Goal: Transaction & Acquisition: Subscribe to service/newsletter

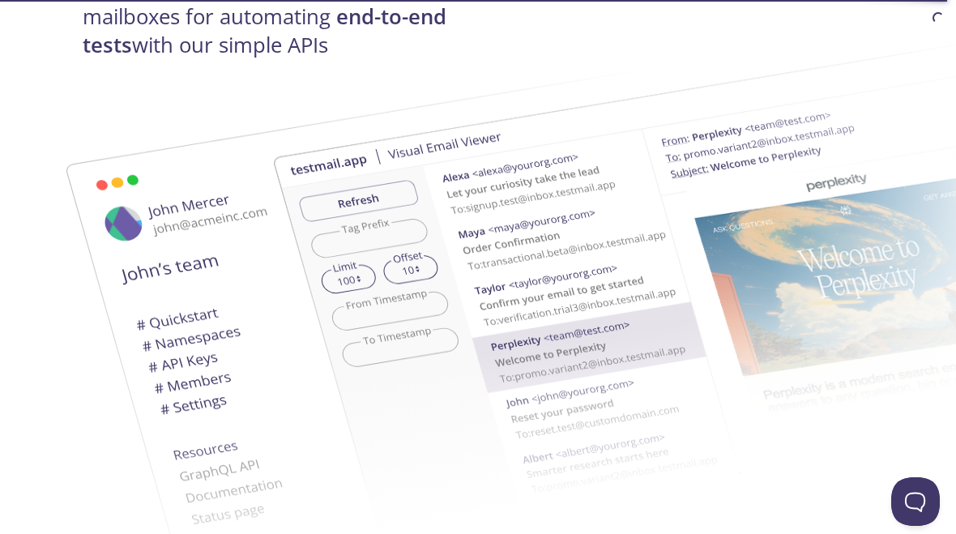
scroll to position [316, 0]
click at [406, 232] on img at bounding box center [709, 280] width 875 height 549
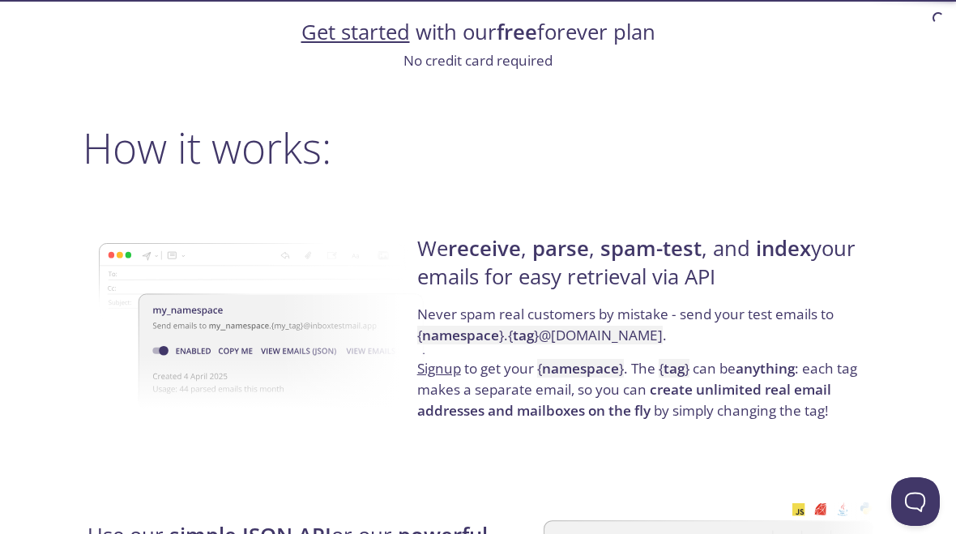
scroll to position [1089, 0]
click at [647, 275] on h4 "We receive , parse , spam-test , and index your emails for easy retrieval via A…" at bounding box center [642, 268] width 451 height 69
click at [625, 417] on div "We receive , parse , spam-test , and index your emails for easy retrieval via A…" at bounding box center [642, 327] width 461 height 261
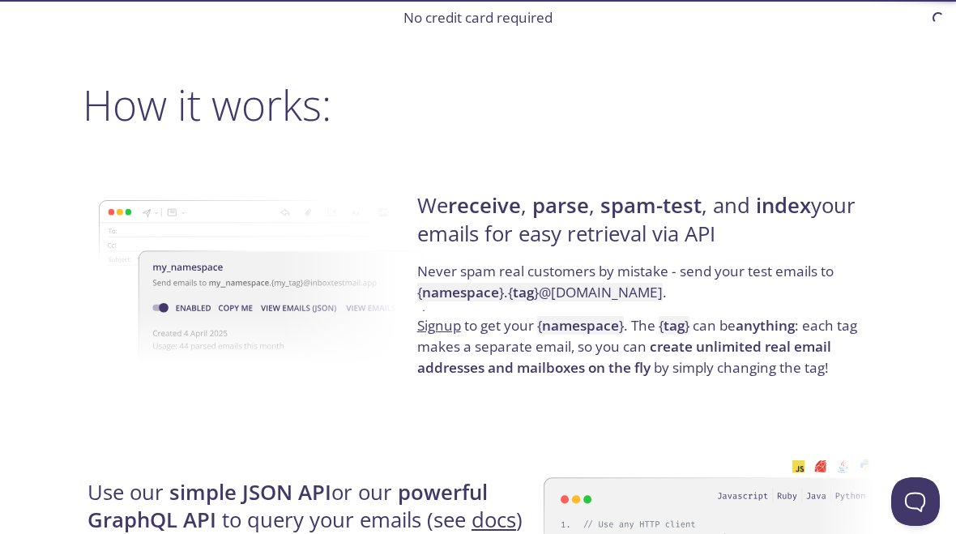
scroll to position [1132, 0]
click at [545, 267] on p "Never spam real customers by mistake - send your test emails to { namespace } .…" at bounding box center [642, 287] width 451 height 54
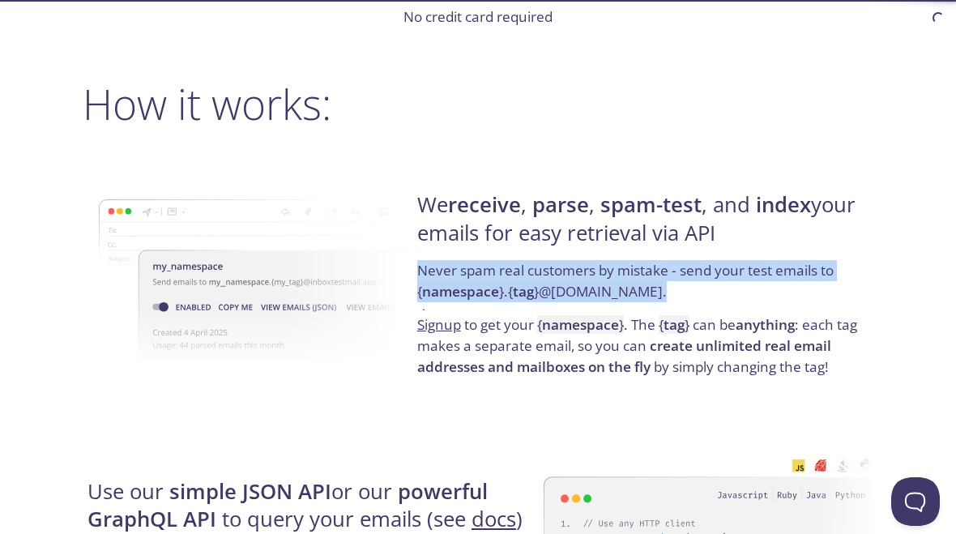
click at [527, 322] on p "Signup to get your { namespace } . The { tag } can be anything : each tag makes…" at bounding box center [642, 345] width 451 height 62
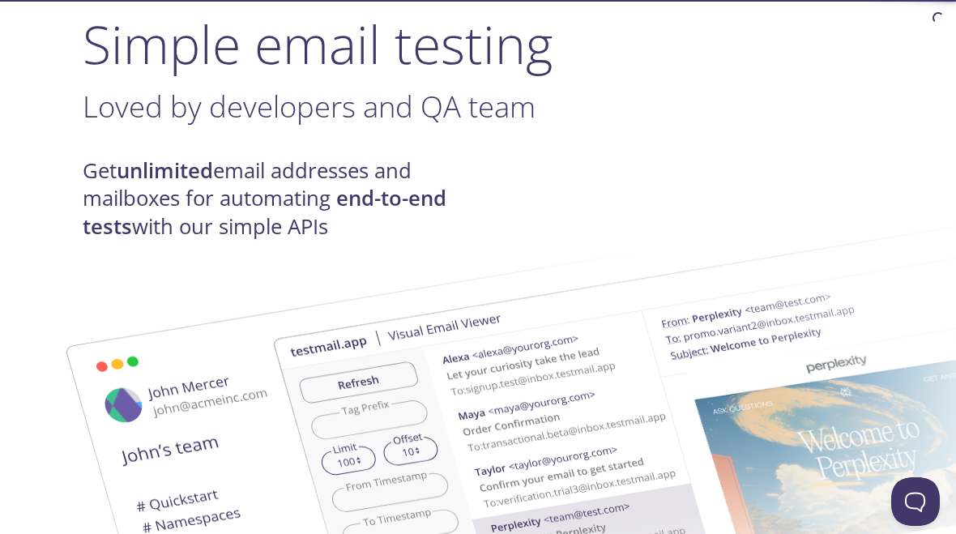
scroll to position [0, 0]
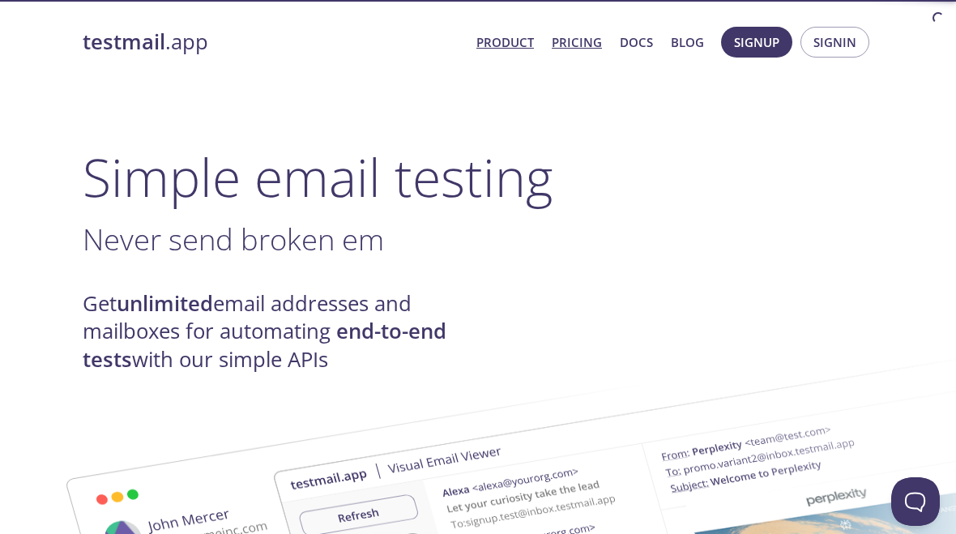
click at [591, 41] on link "Pricing" at bounding box center [577, 42] width 50 height 21
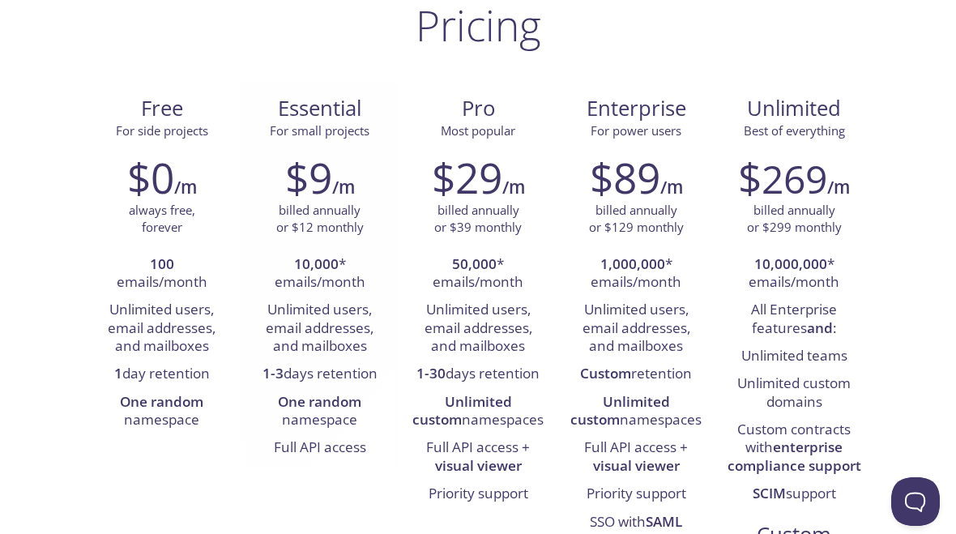
scroll to position [120, 0]
click at [322, 260] on strong "10,000" at bounding box center [316, 263] width 45 height 19
click at [330, 292] on li "10,000 * emails/month" at bounding box center [320, 273] width 134 height 46
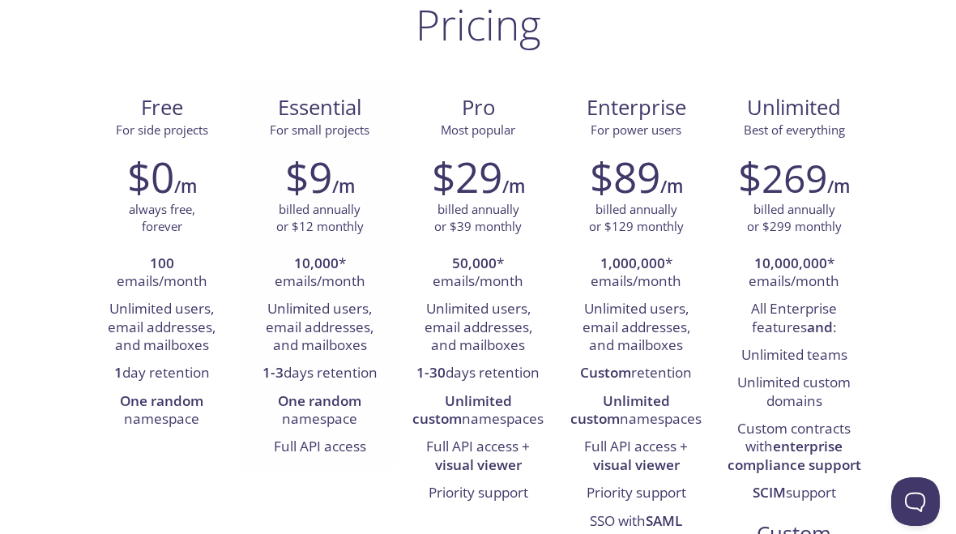
click at [338, 326] on li "Unlimited users, email addresses, and mailboxes" at bounding box center [320, 328] width 134 height 64
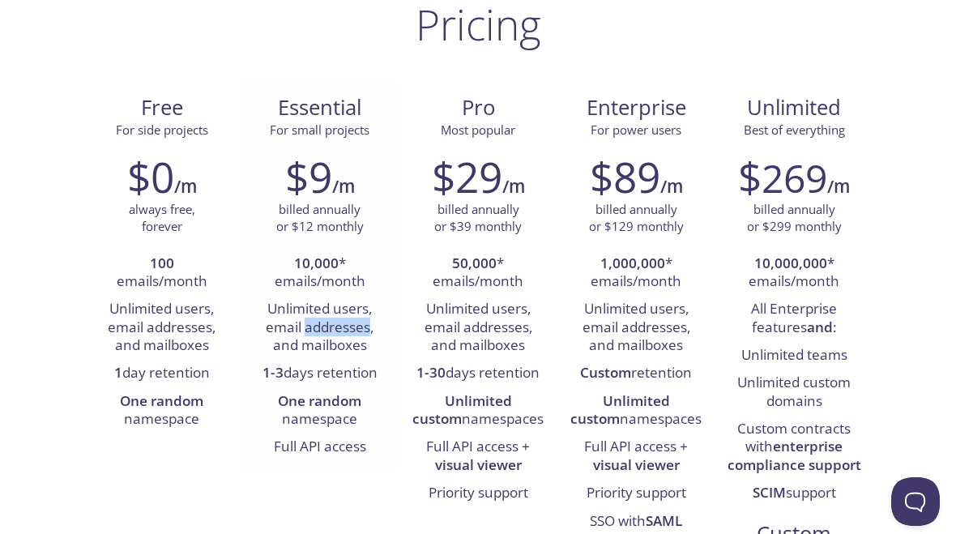
click at [338, 326] on li "Unlimited users, email addresses, and mailboxes" at bounding box center [320, 328] width 134 height 64
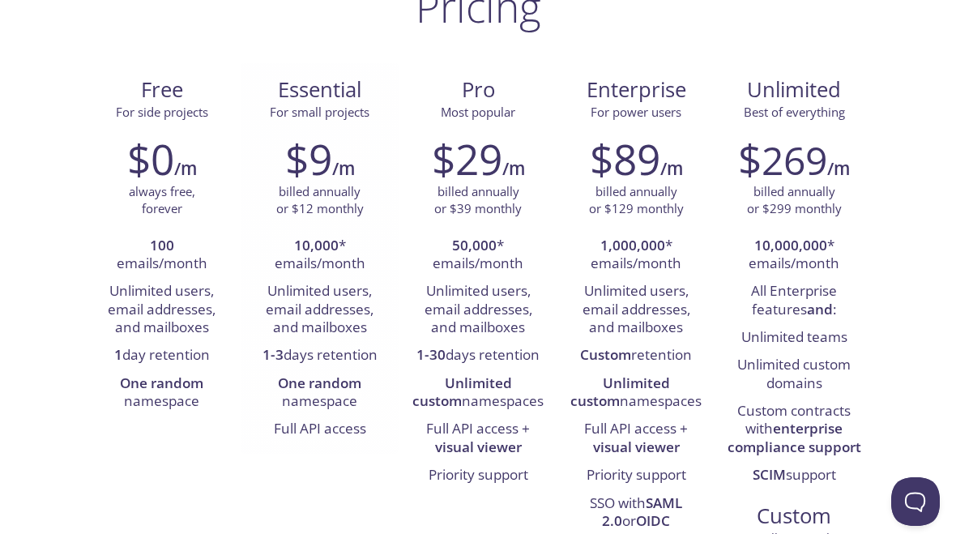
scroll to position [142, 0]
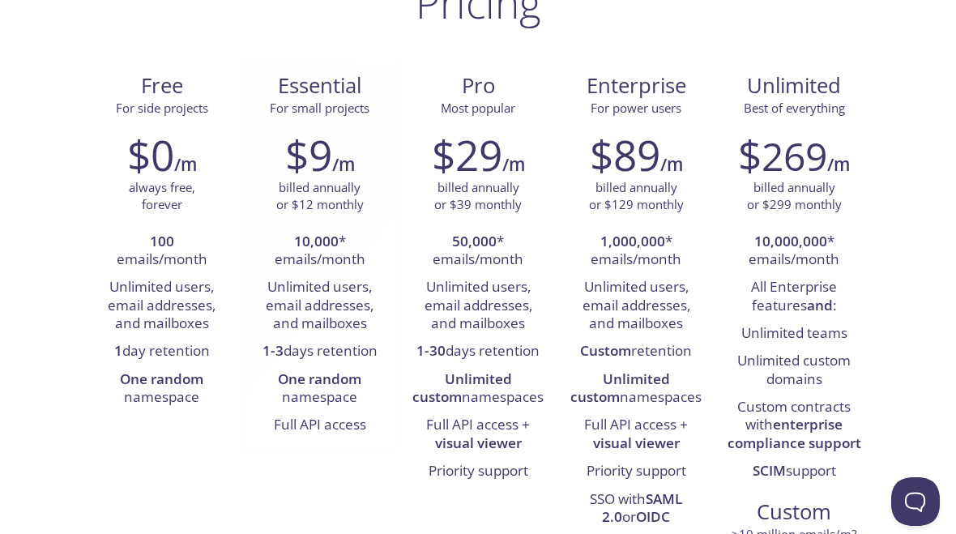
click at [357, 348] on li "1-3 days retention" at bounding box center [320, 352] width 134 height 28
click at [345, 395] on li "One random namespace" at bounding box center [320, 389] width 134 height 46
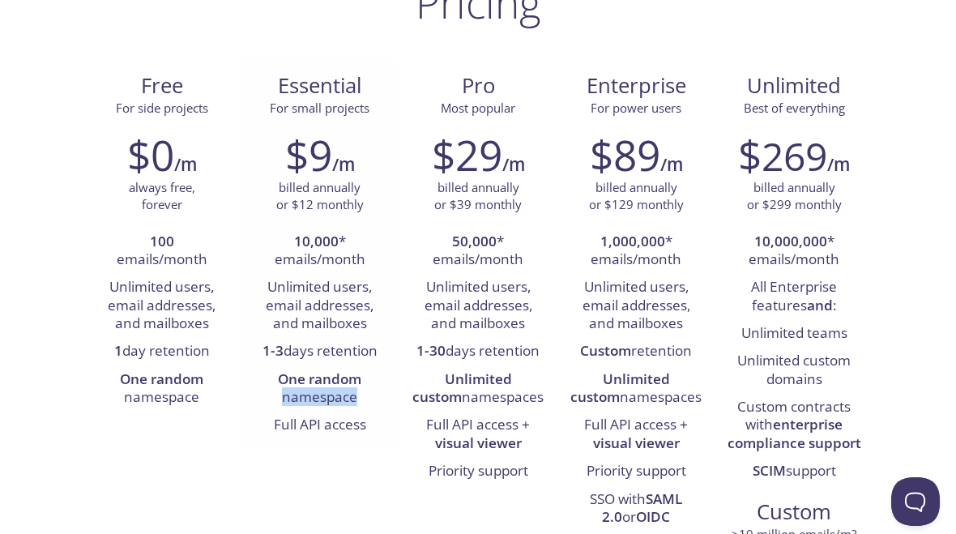
click at [345, 395] on li "One random namespace" at bounding box center [320, 389] width 134 height 46
click at [321, 395] on li "One random namespace" at bounding box center [320, 389] width 134 height 46
click at [321, 455] on div "Free For side projects $0 /m always free, forever 100 emails/month Unlimited us…" at bounding box center [478, 342] width 791 height 566
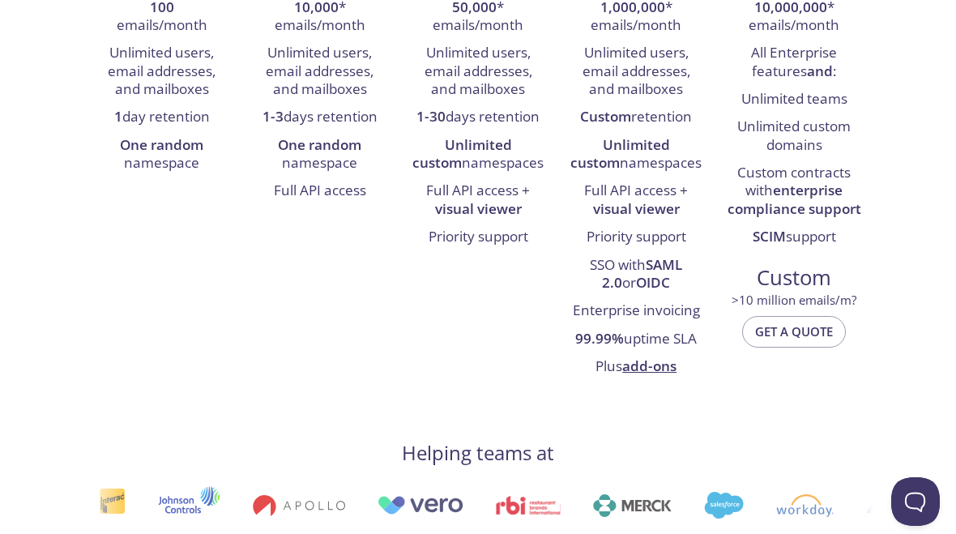
scroll to position [344, 0]
